Goal: Navigation & Orientation: Find specific page/section

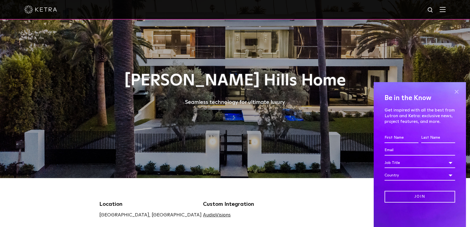
click at [458, 92] on span at bounding box center [457, 91] width 8 height 8
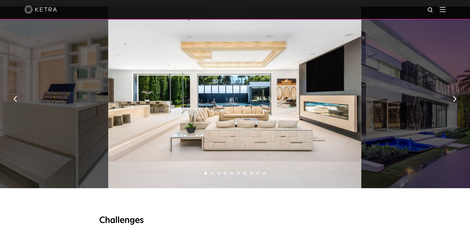
scroll to position [420, 0]
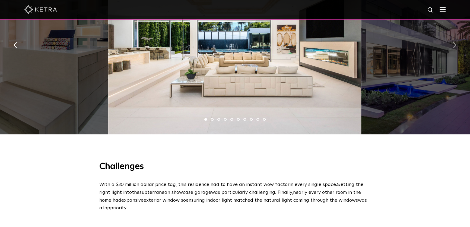
click at [456, 48] on img "button" at bounding box center [455, 45] width 4 height 6
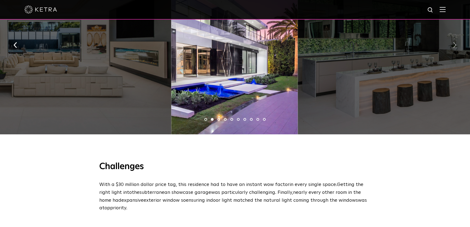
click at [456, 48] on img "button" at bounding box center [455, 45] width 4 height 6
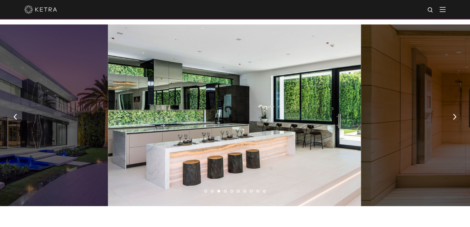
scroll to position [345, 0]
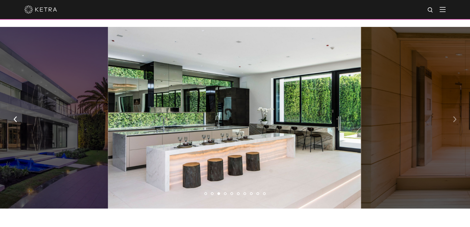
click at [457, 123] on button "button" at bounding box center [455, 118] width 12 height 19
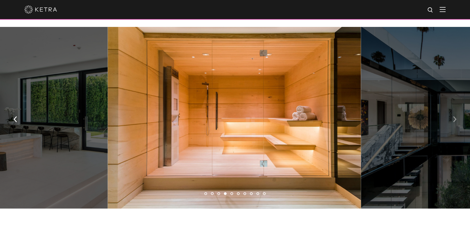
click at [454, 122] on img "button" at bounding box center [455, 119] width 4 height 6
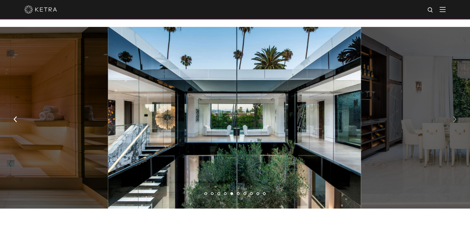
click at [454, 122] on img "button" at bounding box center [455, 119] width 4 height 6
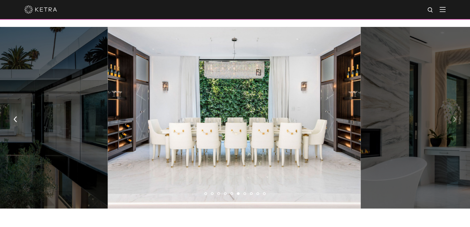
click at [454, 122] on img "button" at bounding box center [455, 119] width 4 height 6
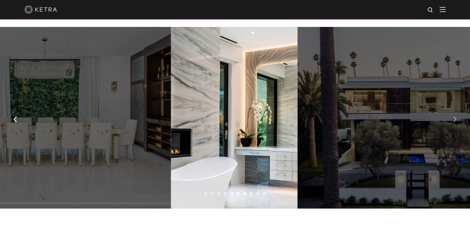
click at [454, 122] on img "button" at bounding box center [455, 119] width 4 height 6
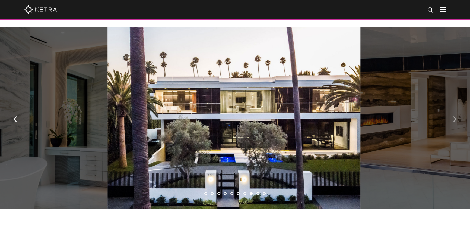
click at [454, 122] on img "button" at bounding box center [455, 119] width 4 height 6
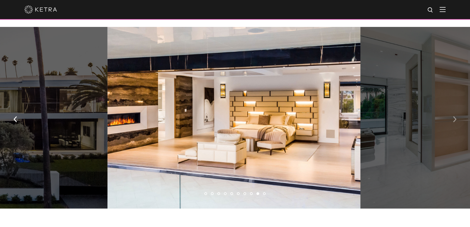
click at [454, 122] on img "button" at bounding box center [455, 119] width 4 height 6
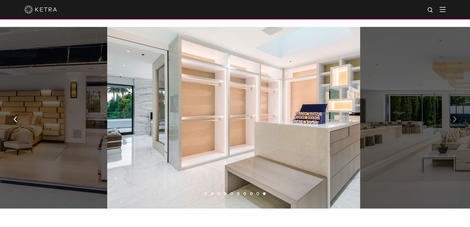
click at [454, 122] on img "button" at bounding box center [455, 119] width 4 height 6
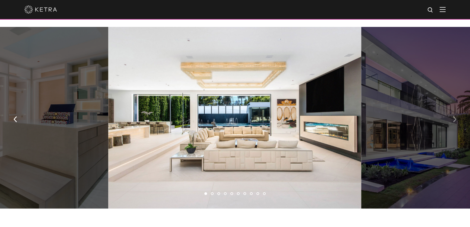
click at [454, 122] on img "button" at bounding box center [455, 119] width 4 height 6
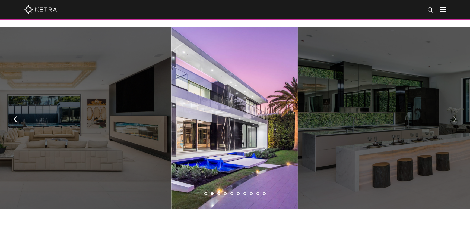
click at [454, 122] on img "button" at bounding box center [455, 119] width 4 height 6
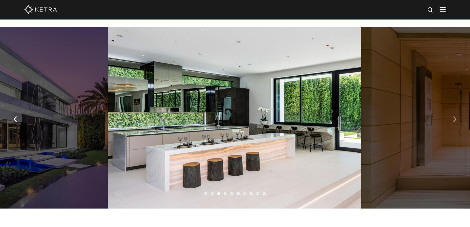
click at [454, 122] on img "button" at bounding box center [455, 119] width 4 height 6
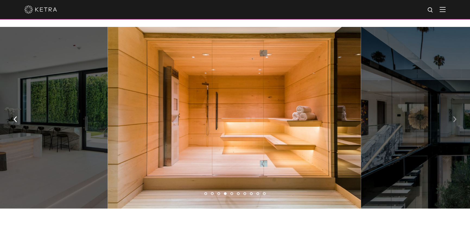
click at [454, 122] on img "button" at bounding box center [455, 119] width 4 height 6
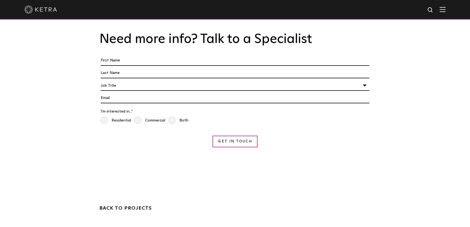
scroll to position [1530, 0]
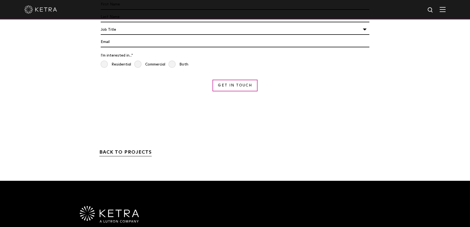
click at [122, 150] on link "BACK TO PROJECTS" at bounding box center [125, 153] width 52 height 7
